Goal: Task Accomplishment & Management: Use online tool/utility

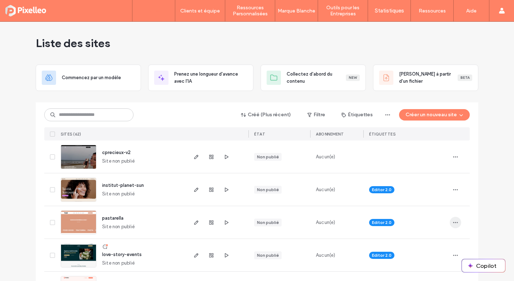
click at [455, 223] on icon "button" at bounding box center [456, 223] width 6 height 6
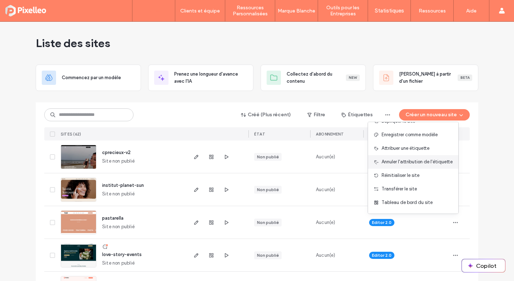
scroll to position [36, 0]
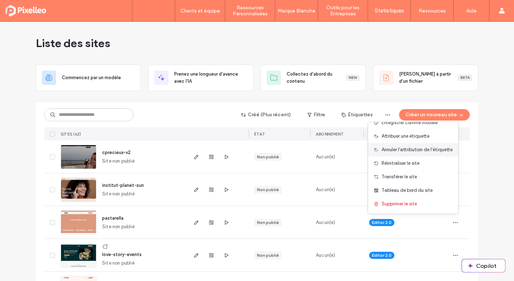
click at [426, 185] on div "Tableau de bord du site" at bounding box center [413, 191] width 90 height 14
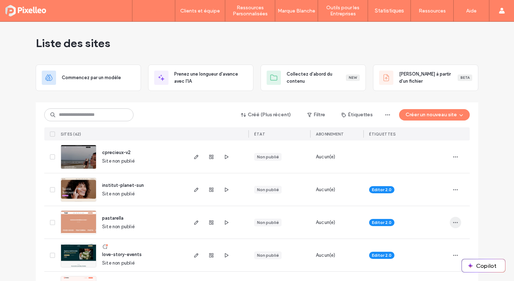
click at [453, 223] on icon "button" at bounding box center [456, 223] width 6 height 6
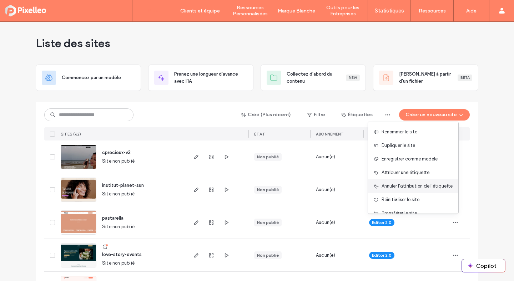
scroll to position [15, 0]
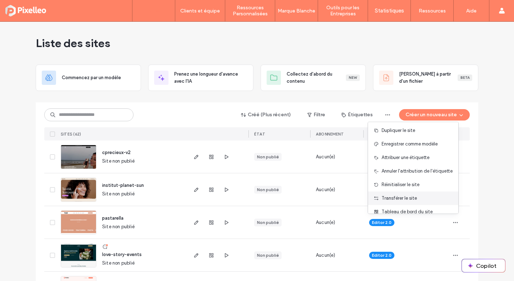
click at [388, 199] on span "Transférer le site" at bounding box center [399, 198] width 35 height 7
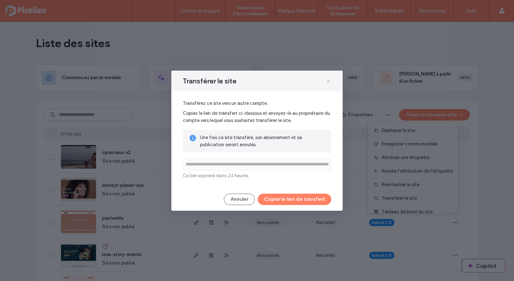
click at [328, 80] on icon at bounding box center [329, 81] width 6 height 6
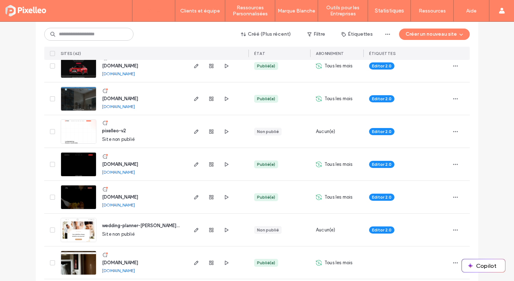
scroll to position [624, 0]
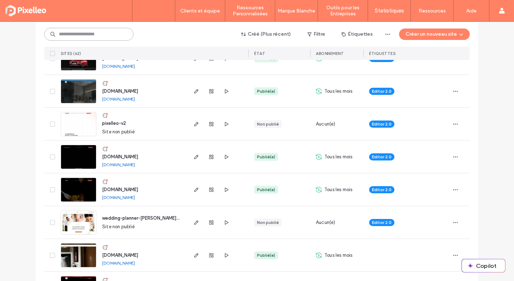
click at [84, 37] on input at bounding box center [88, 34] width 89 height 13
type input "******"
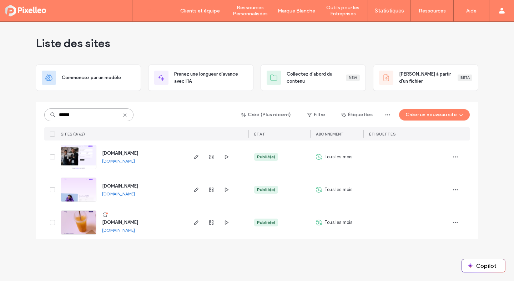
scroll to position [0, 0]
click at [112, 229] on link "[DOMAIN_NAME]" at bounding box center [118, 231] width 33 height 6
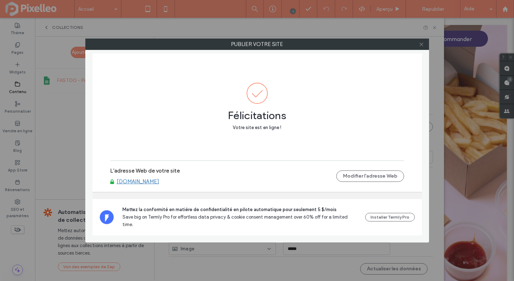
click at [421, 45] on use at bounding box center [422, 44] width 4 height 4
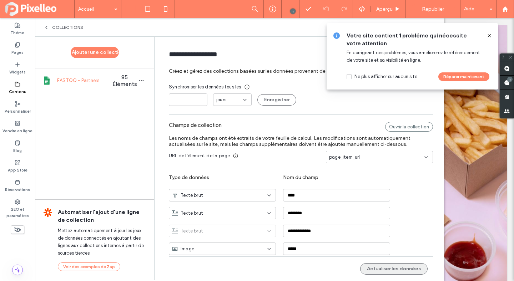
click at [373, 269] on button "Actualiser les données" at bounding box center [393, 268] width 67 height 11
click at [490, 36] on use at bounding box center [489, 35] width 3 height 3
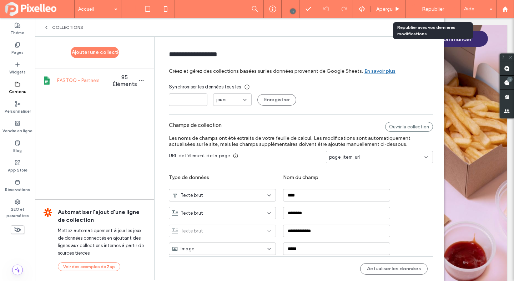
click at [443, 10] on span "Republier" at bounding box center [433, 9] width 22 height 6
